Goal: Communication & Community: Connect with others

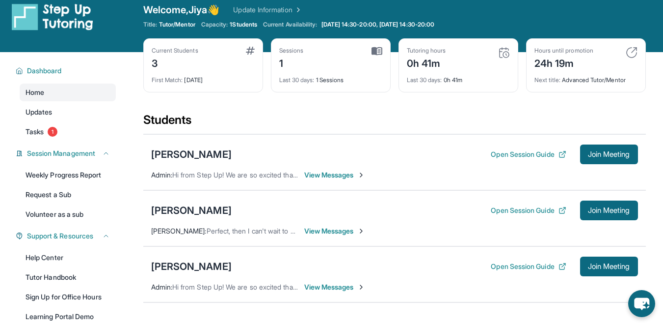
scroll to position [9, 0]
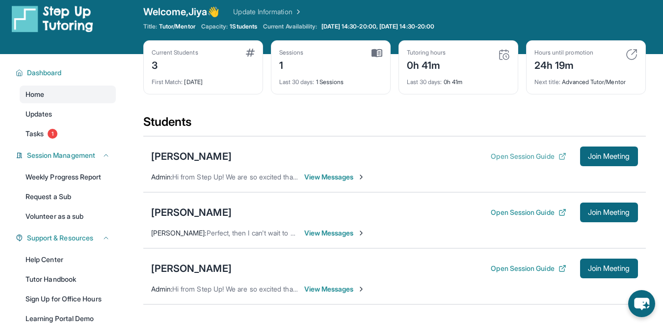
click at [536, 154] on button "Open Session Guide" at bounding box center [528, 156] width 75 height 10
click at [203, 153] on div "[PERSON_NAME]" at bounding box center [191, 156] width 81 height 14
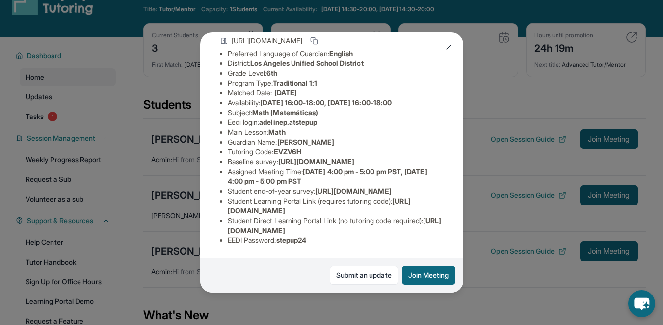
scroll to position [0, 0]
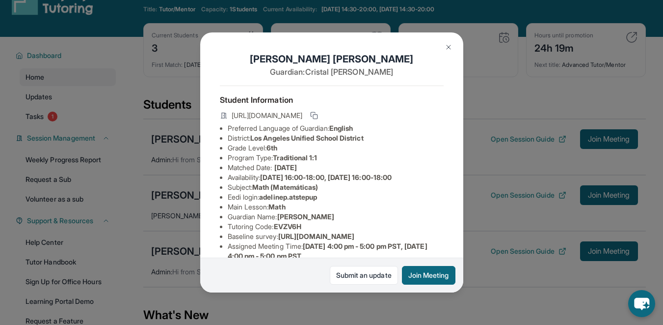
click at [443, 48] on button at bounding box center [449, 47] width 20 height 20
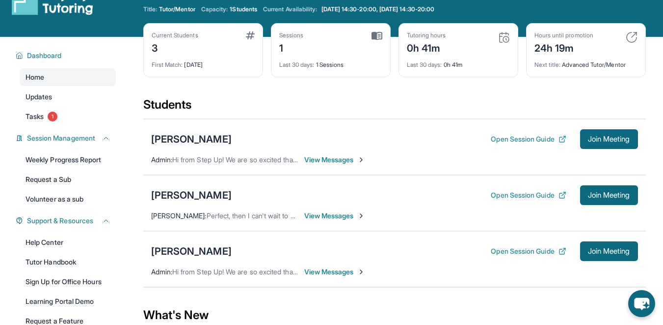
click at [207, 137] on div "[PERSON_NAME]" at bounding box center [191, 139] width 81 height 14
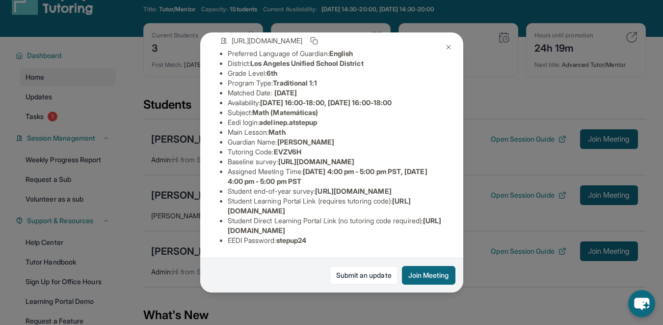
scroll to position [143, 0]
drag, startPoint x: 227, startPoint y: 213, endPoint x: 421, endPoint y: 210, distance: 194.5
click at [421, 210] on ul "Preferred Language of Guardian: English District: [GEOGRAPHIC_DATA] Unified Sch…" at bounding box center [332, 147] width 224 height 196
copy span "[URL][DOMAIN_NAME]"
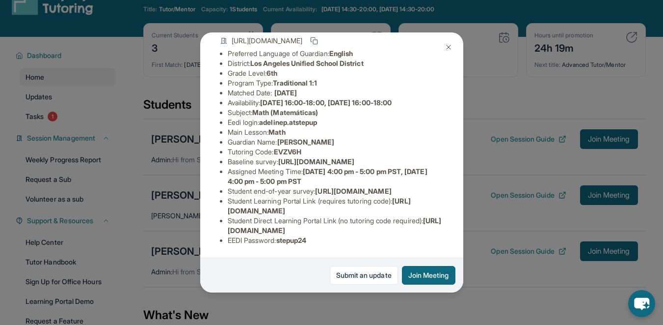
click at [292, 147] on span "EVZV6H" at bounding box center [287, 151] width 27 height 8
copy span "EVZV6H"
click at [451, 48] on img at bounding box center [449, 47] width 8 height 8
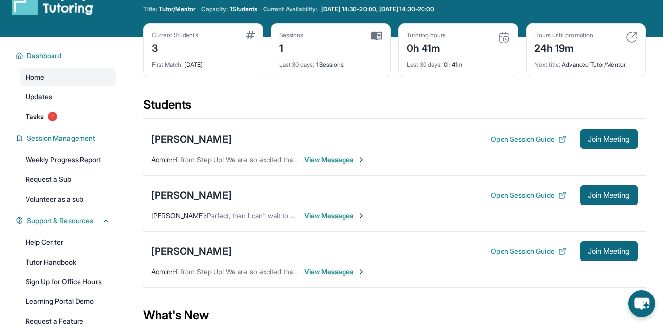
click at [321, 158] on span "View Messages" at bounding box center [334, 160] width 61 height 10
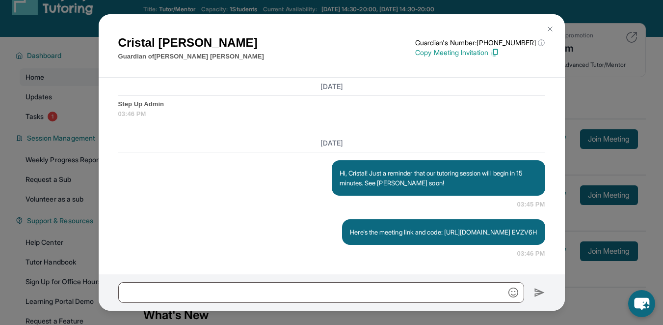
scroll to position [1442, 0]
click at [553, 26] on img at bounding box center [551, 29] width 8 height 8
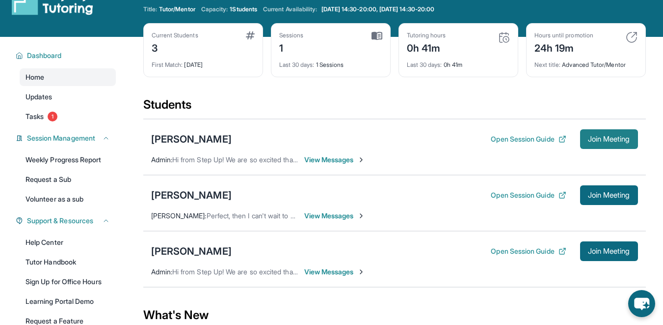
click at [612, 136] on span "Join Meeting" at bounding box center [609, 139] width 42 height 6
click at [514, 251] on button "Open Session Guide" at bounding box center [528, 251] width 75 height 10
click at [191, 196] on div "[PERSON_NAME]" at bounding box center [191, 195] width 81 height 14
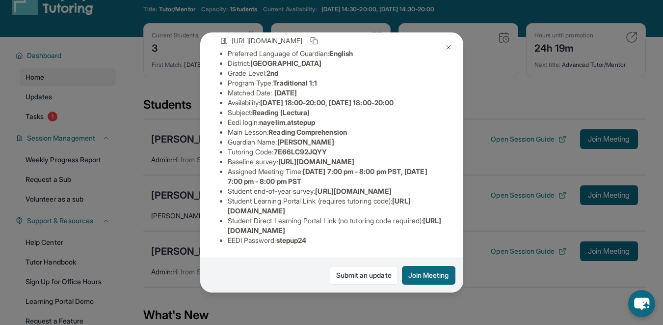
scroll to position [151, 0]
click at [445, 45] on img at bounding box center [449, 47] width 8 height 8
